Goal: Answer question/provide support: Share knowledge or assist other users

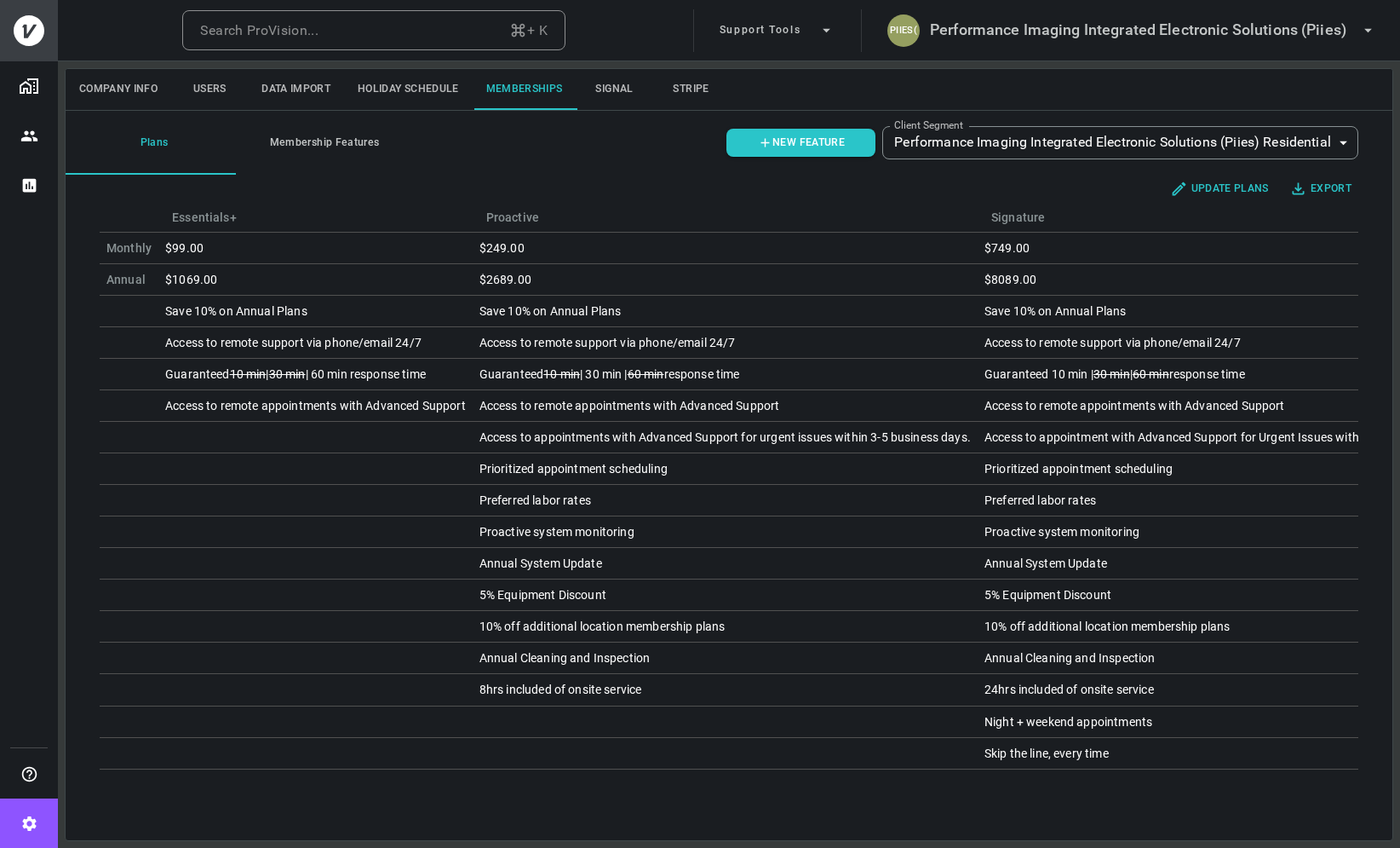
scroll to position [0, 14]
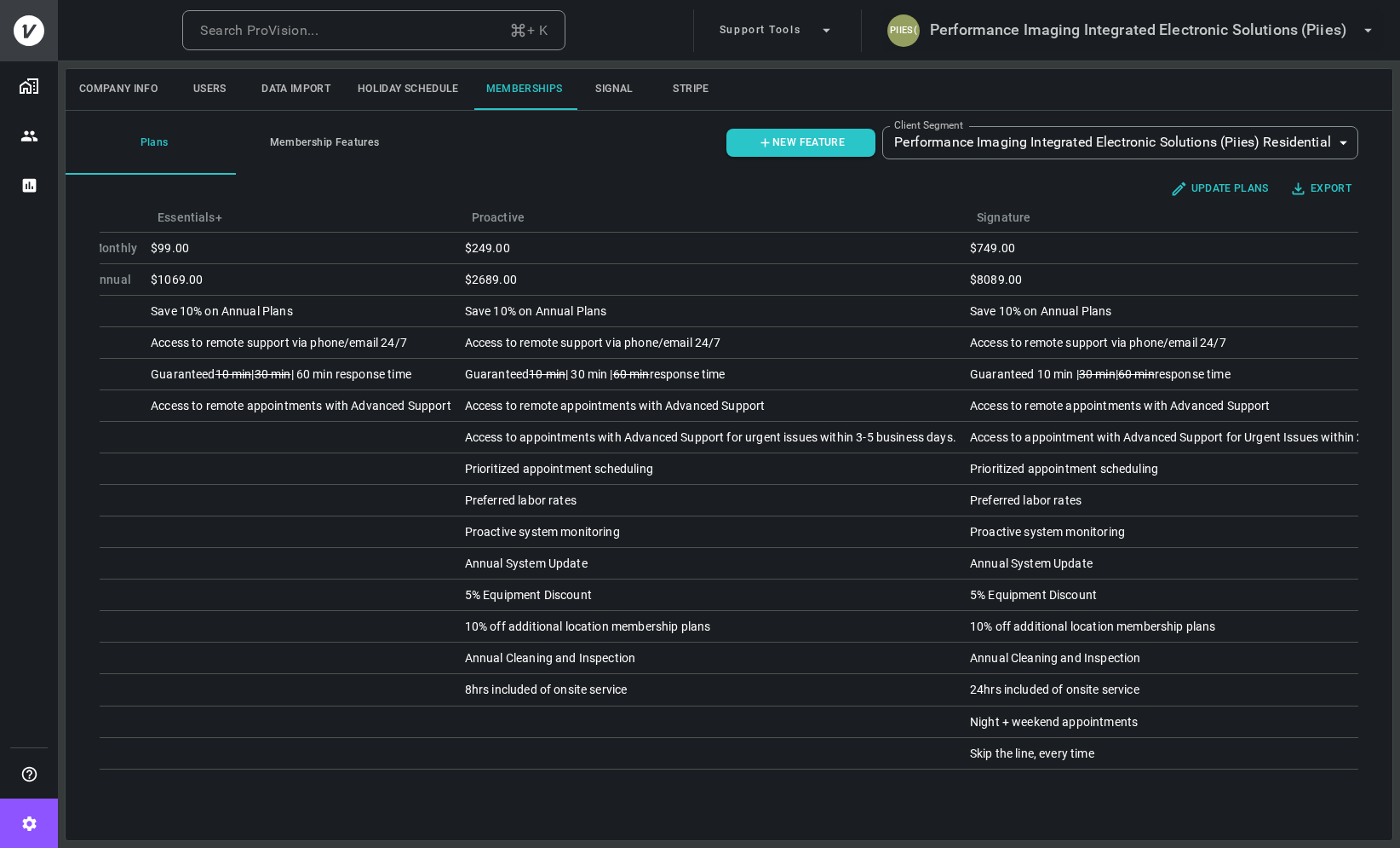
click at [1117, 38] on h6 "Performance Imaging Integrated Electronic Solutions (Piies)" at bounding box center [1138, 30] width 417 height 24
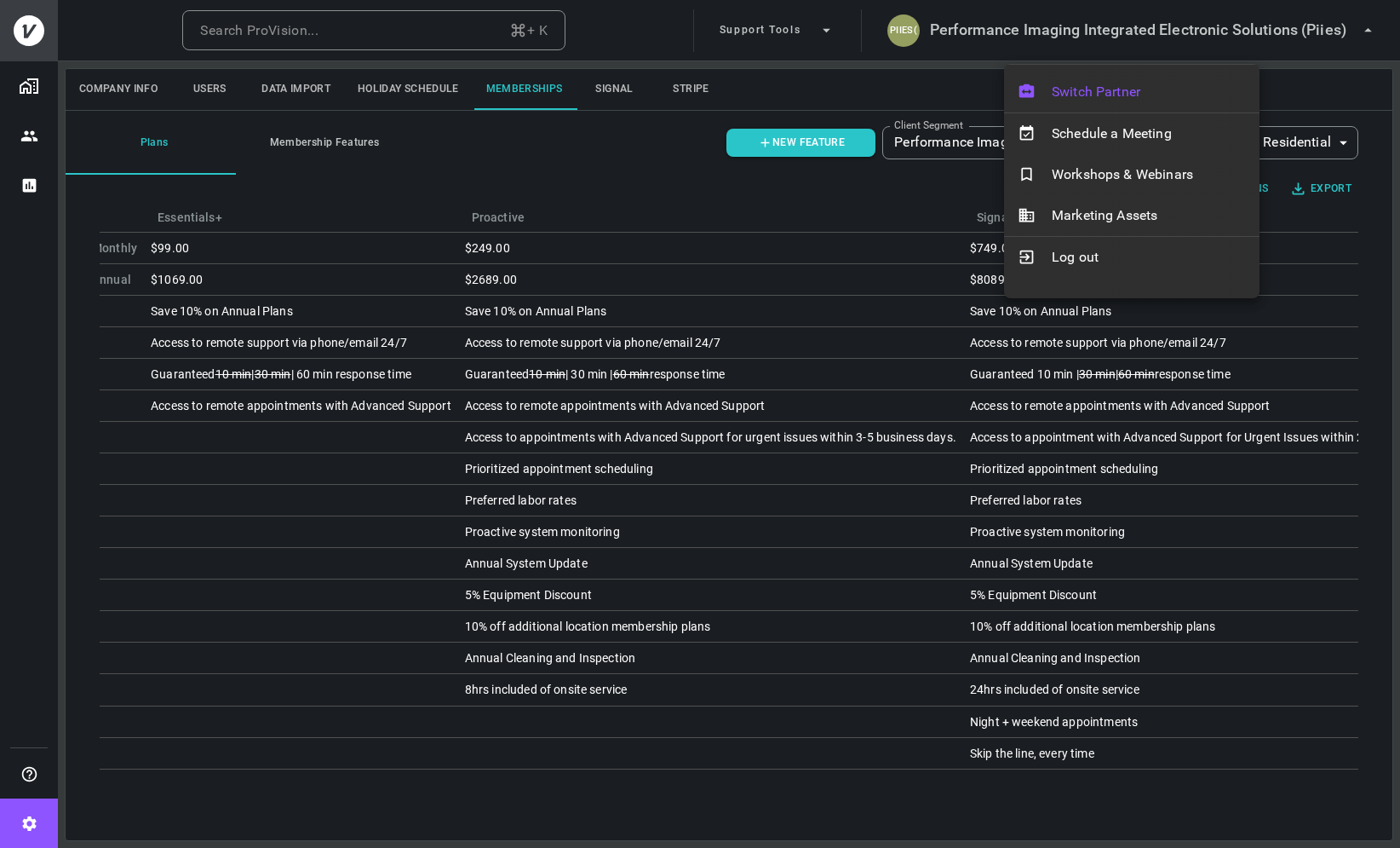
click at [1104, 94] on span "Switch Partner" at bounding box center [1150, 93] width 194 height 21
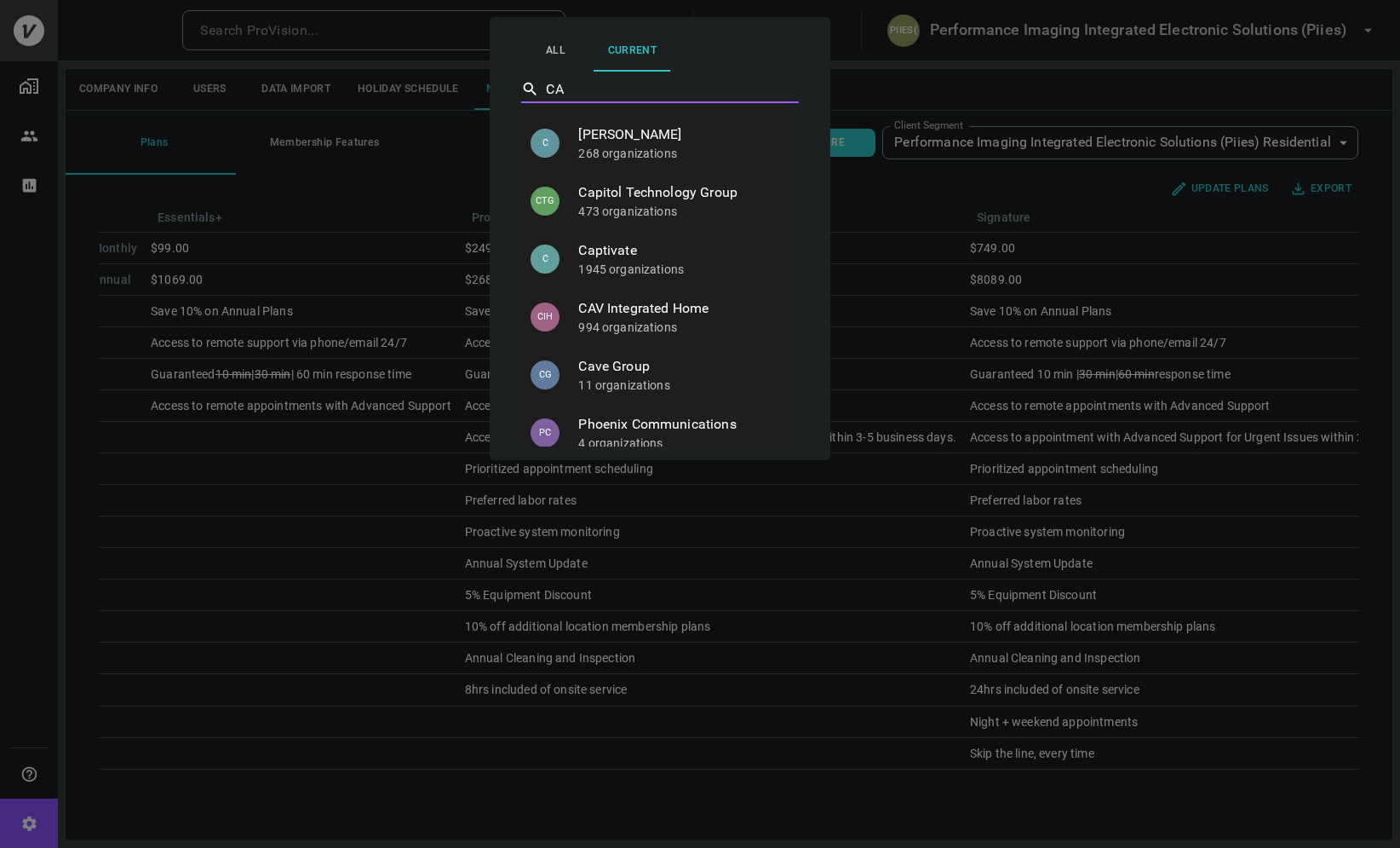
type input "CAV"
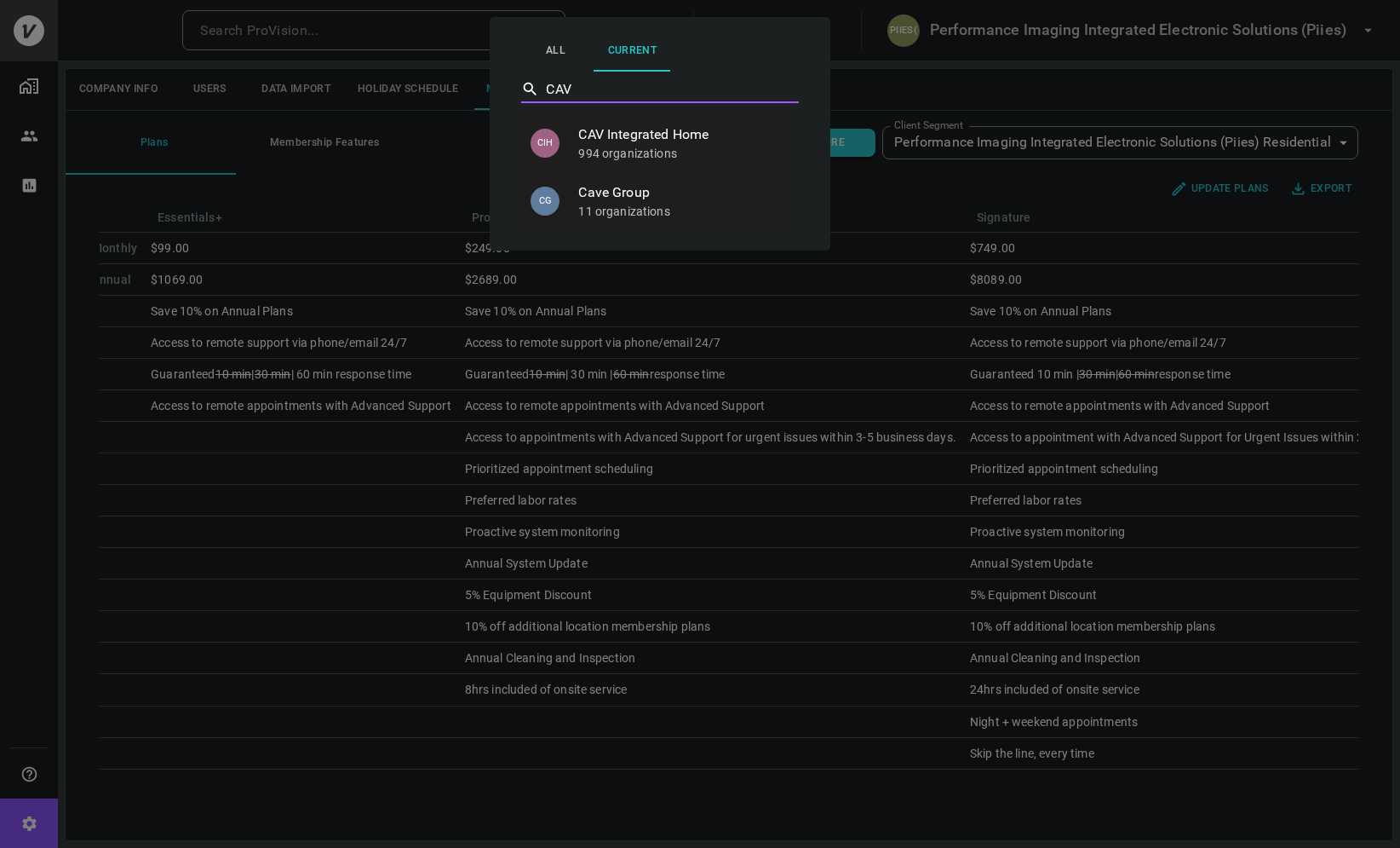
click at [650, 148] on p "994 organizations" at bounding box center [679, 153] width 203 height 17
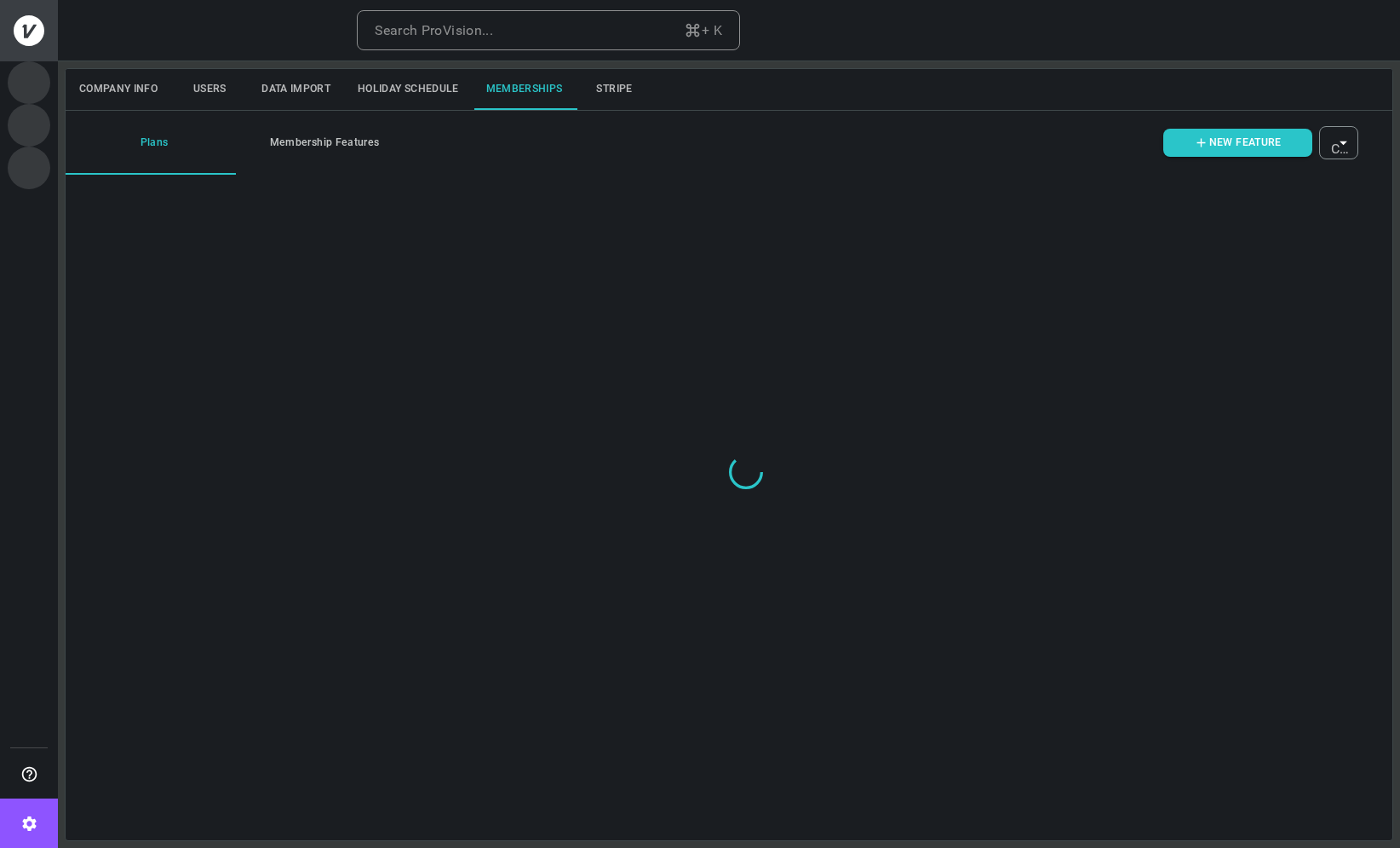
type input "ovbid-93b205ea-2fc0-455f-897c-5d7b121f3f6e"
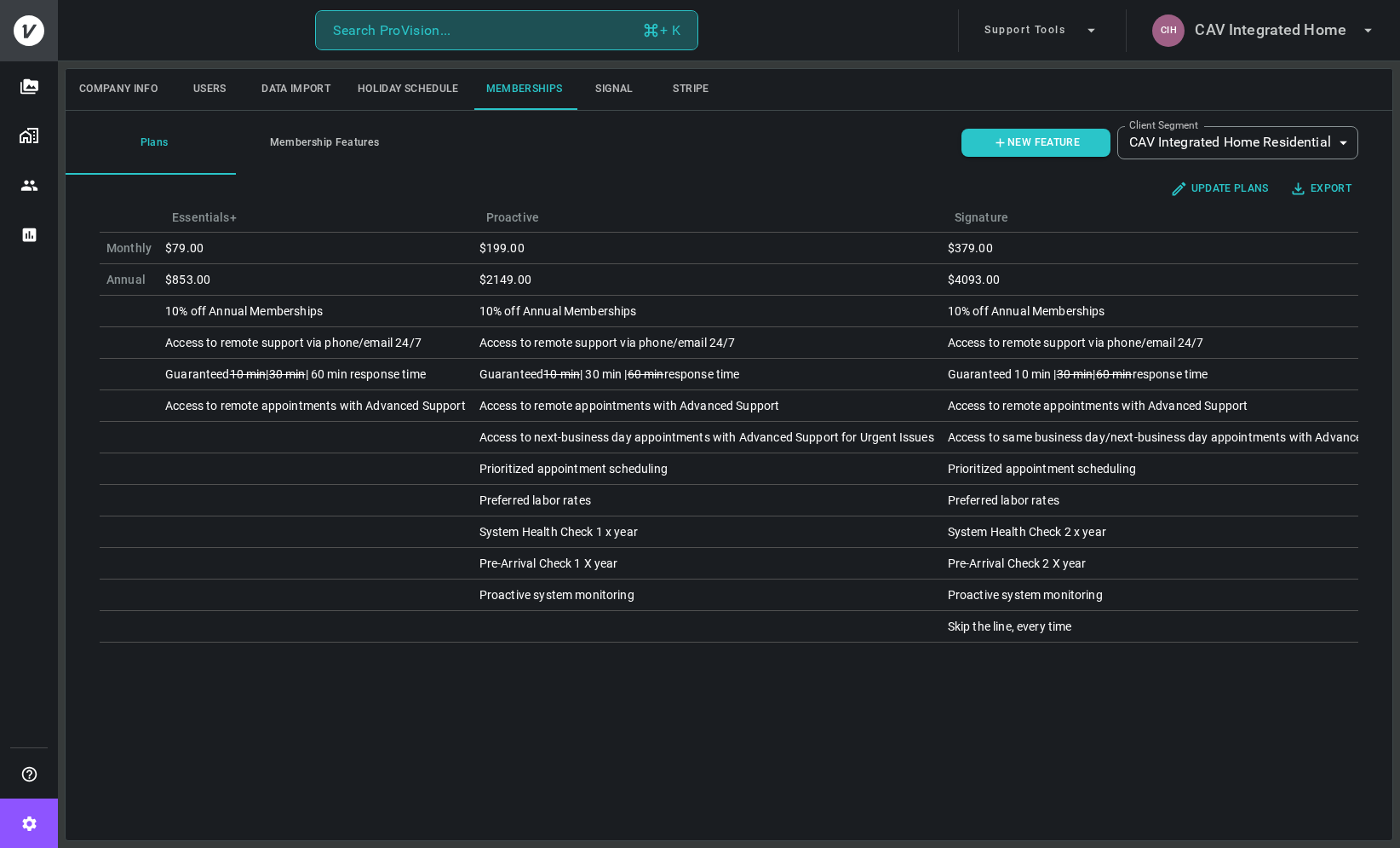
click at [509, 28] on button "Search ProVision... + K" at bounding box center [507, 31] width 383 height 41
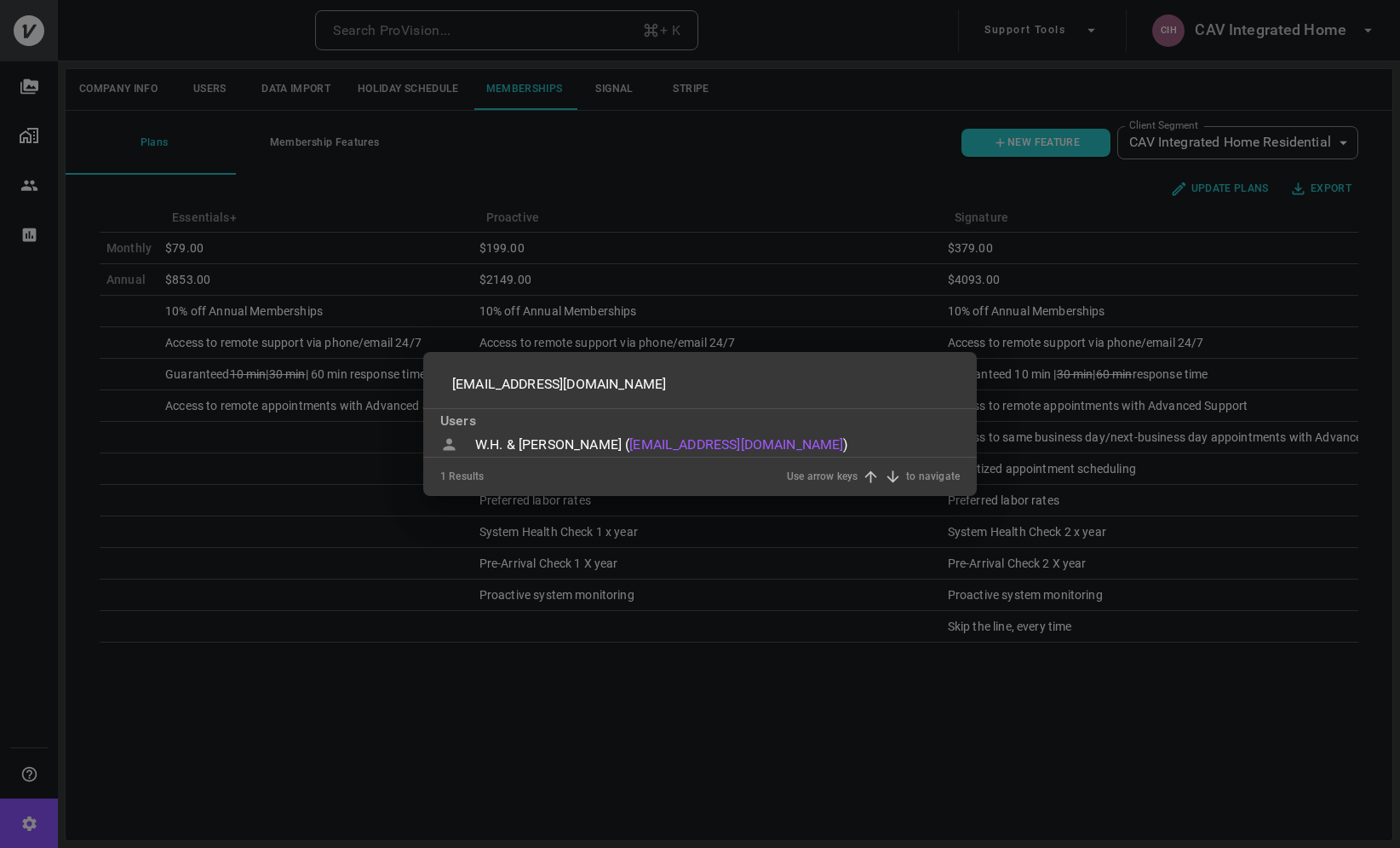
type input "susannmock@comcast.net"
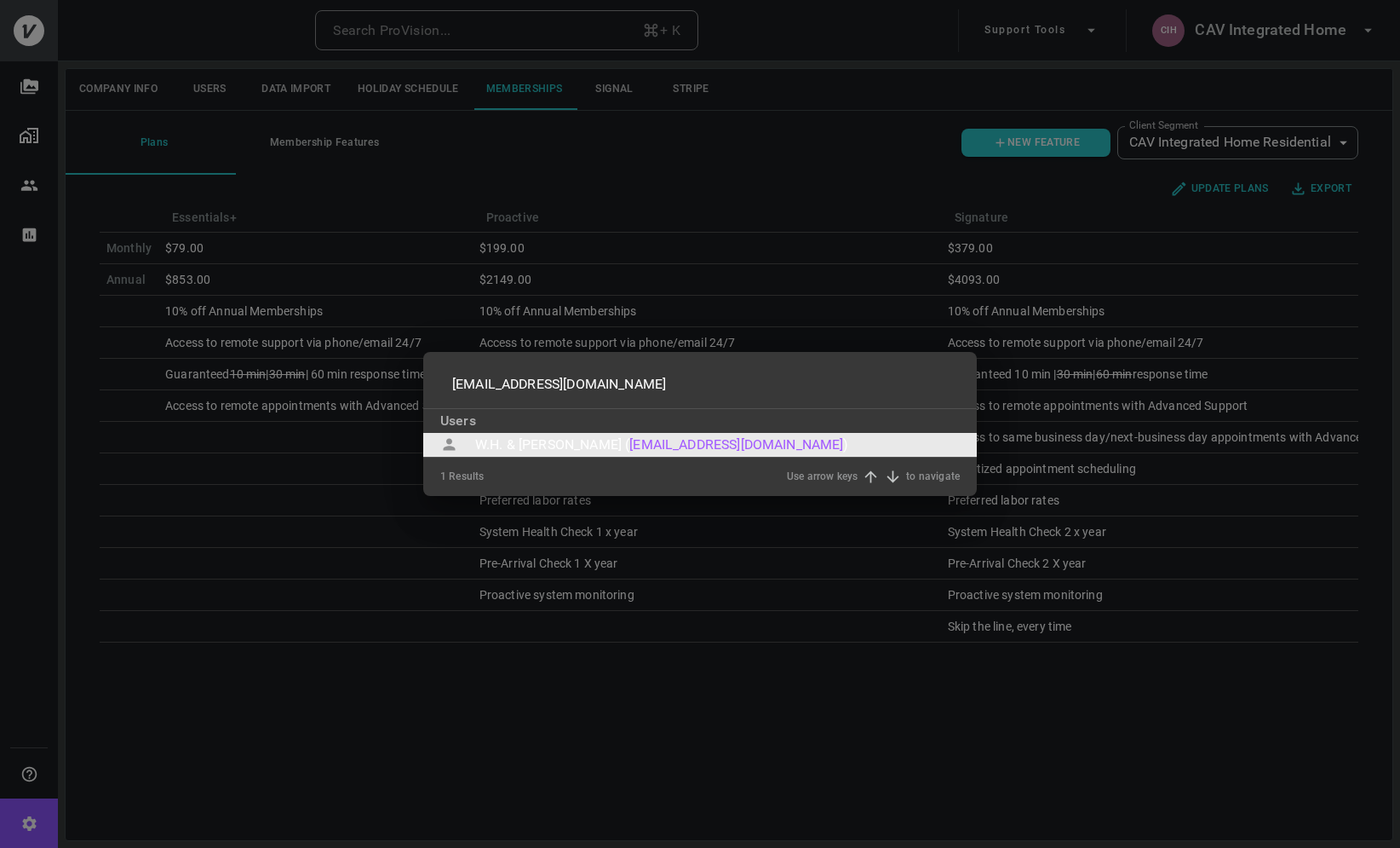
click at [544, 441] on div "W.H. & Susanne Mock (" at bounding box center [552, 445] width 154 height 21
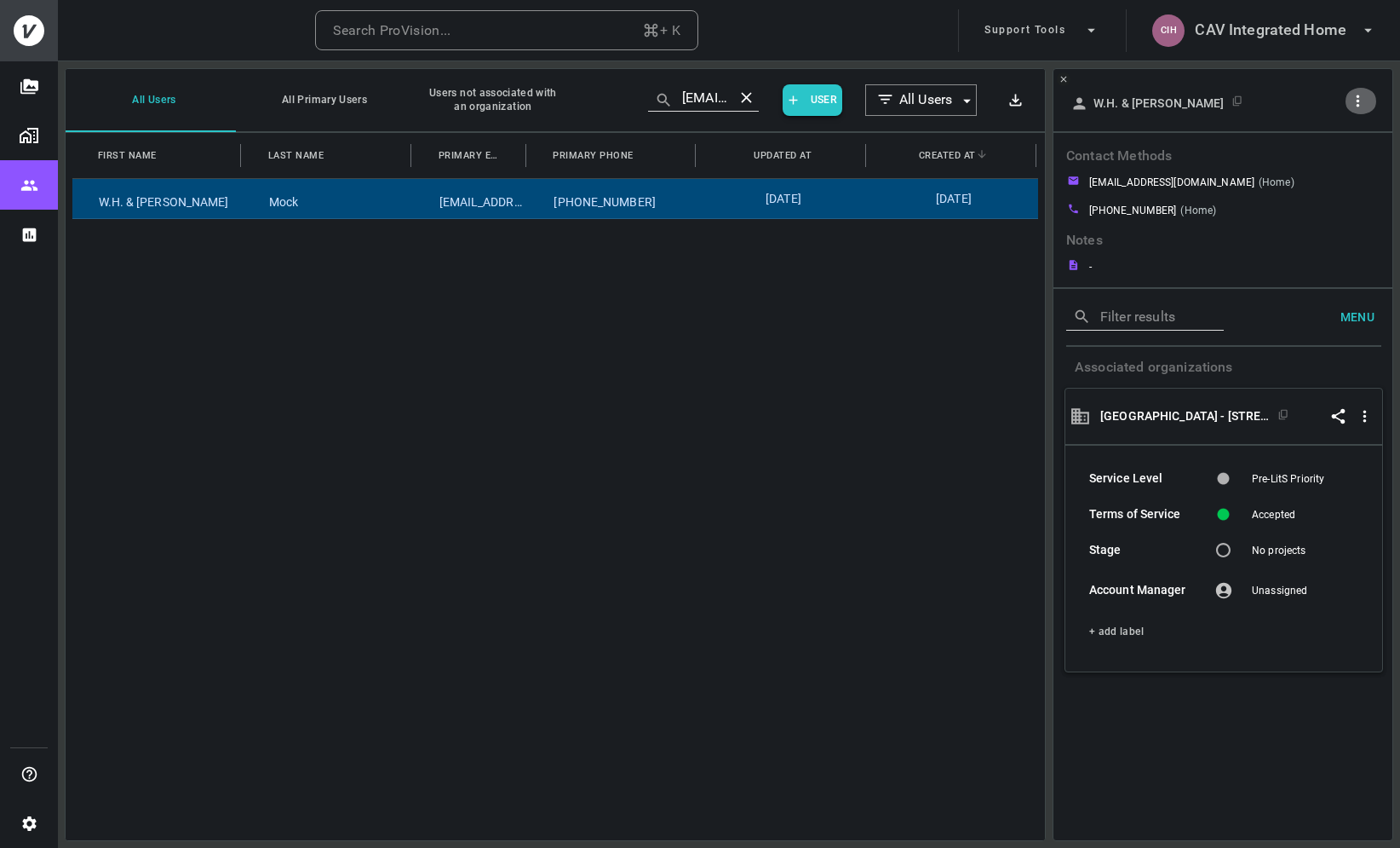
click at [1362, 102] on icon "button" at bounding box center [1358, 100] width 18 height 18
click at [1336, 162] on p "Copy Client ID" at bounding box center [1329, 163] width 85 height 21
